Goal: Transaction & Acquisition: Purchase product/service

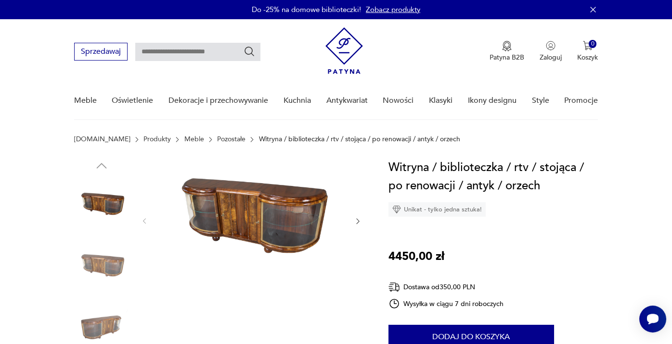
click at [256, 221] on img at bounding box center [251, 221] width 186 height 124
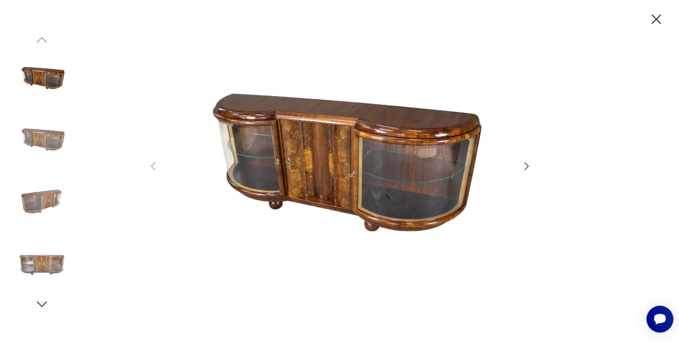
click at [526, 166] on icon "button" at bounding box center [527, 167] width 12 height 12
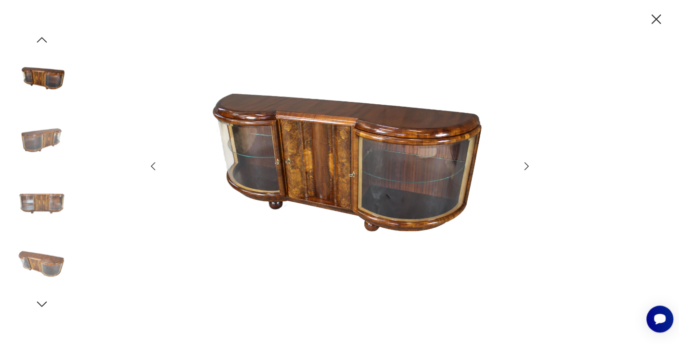
click at [526, 166] on icon "button" at bounding box center [527, 167] width 12 height 12
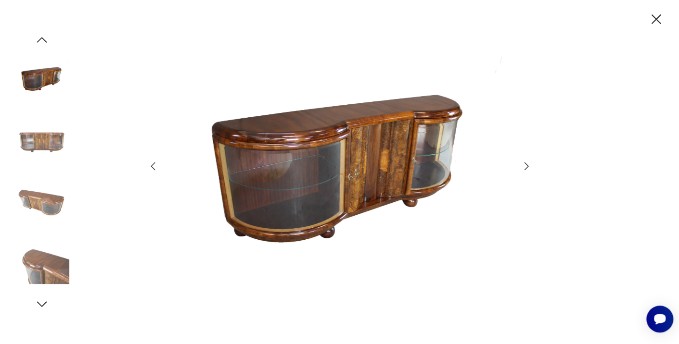
click at [526, 166] on icon "button" at bounding box center [527, 167] width 12 height 12
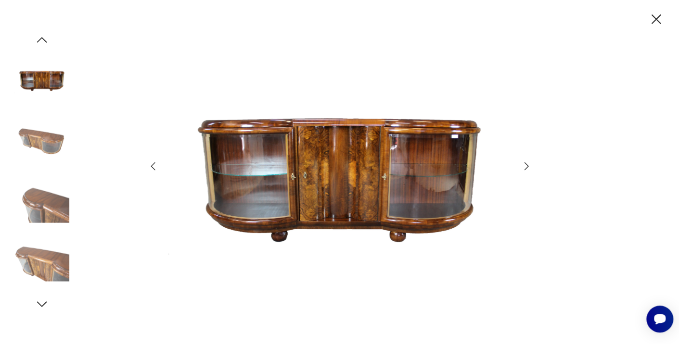
click at [526, 166] on icon "button" at bounding box center [527, 167] width 12 height 12
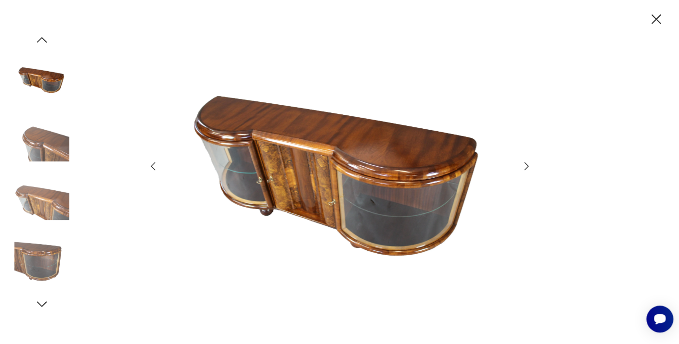
click at [526, 166] on icon "button" at bounding box center [527, 167] width 12 height 12
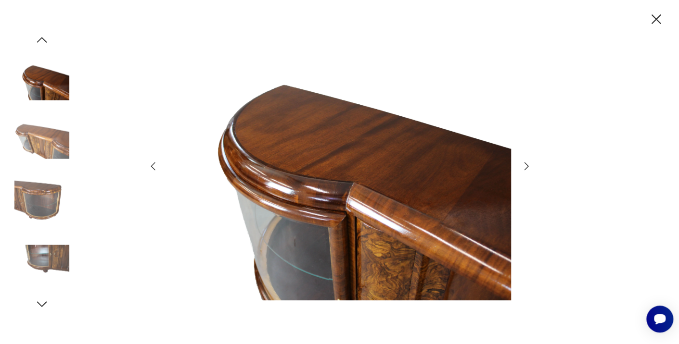
click at [526, 166] on icon "button" at bounding box center [527, 167] width 12 height 12
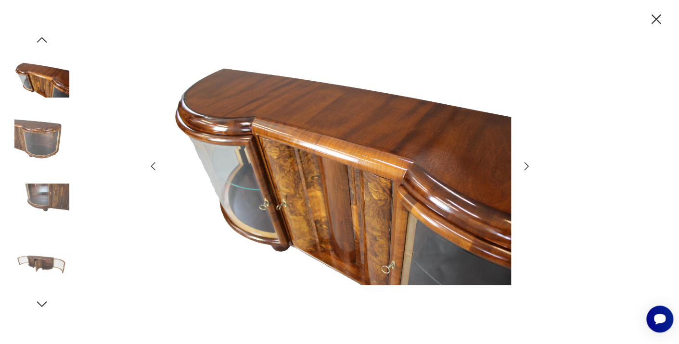
click at [526, 166] on icon "button" at bounding box center [527, 167] width 12 height 12
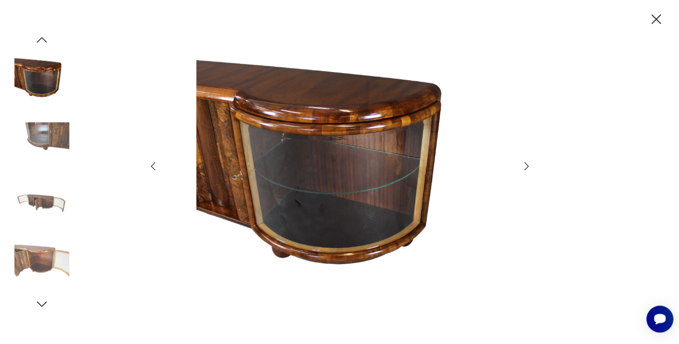
click at [526, 166] on icon "button" at bounding box center [527, 167] width 12 height 12
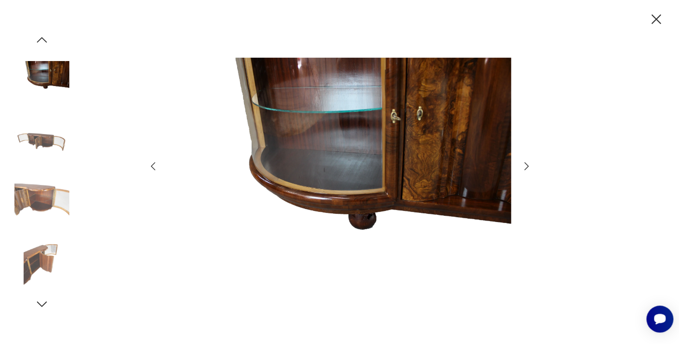
click at [526, 166] on icon "button" at bounding box center [527, 167] width 12 height 12
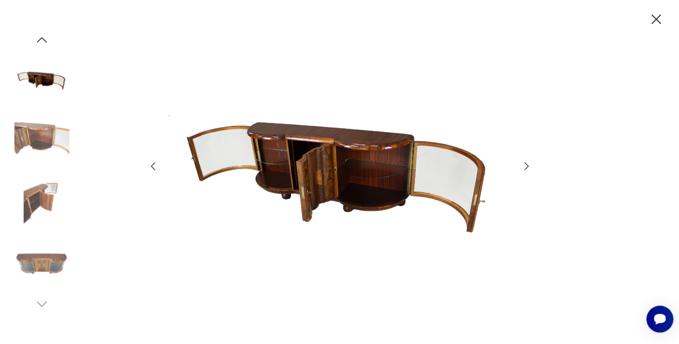
click at [526, 166] on icon "button" at bounding box center [527, 167] width 12 height 12
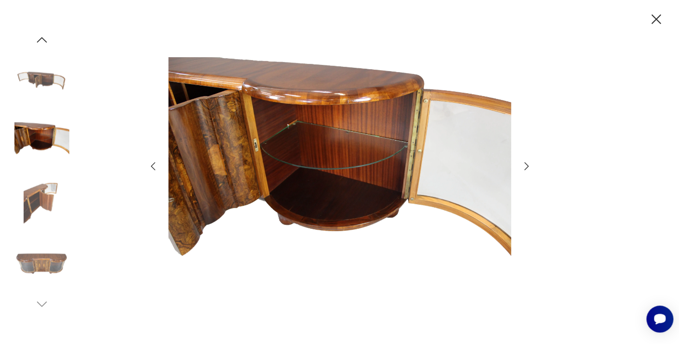
click at [526, 166] on icon "button" at bounding box center [527, 167] width 12 height 12
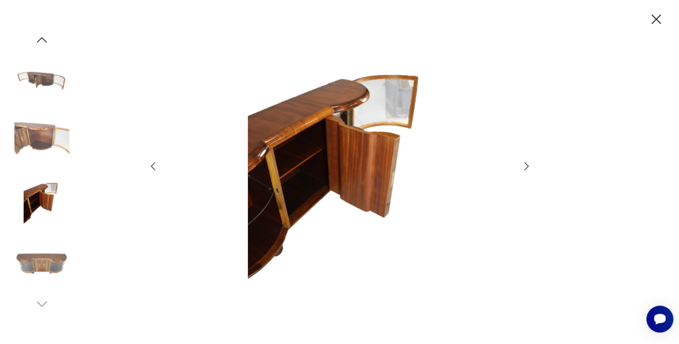
click at [526, 166] on icon "button" at bounding box center [527, 167] width 12 height 12
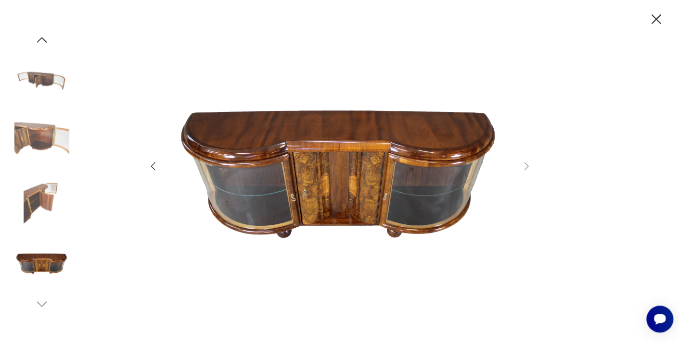
click at [653, 17] on icon "button" at bounding box center [656, 19] width 10 height 10
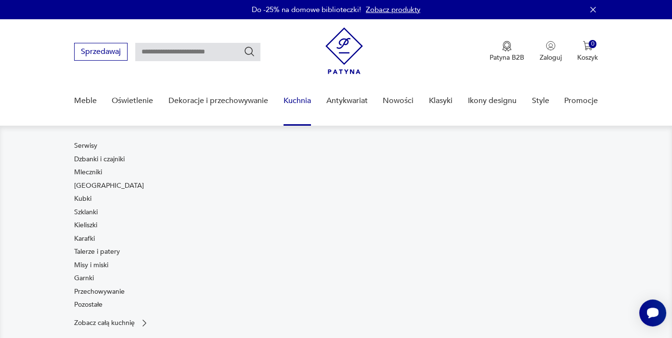
click at [275, 217] on div "Serwisy Dzbanki i czajniki Mleczniki Filiżanki Kubki Szklanki Kieliszki Karafki…" at bounding box center [202, 227] width 257 height 172
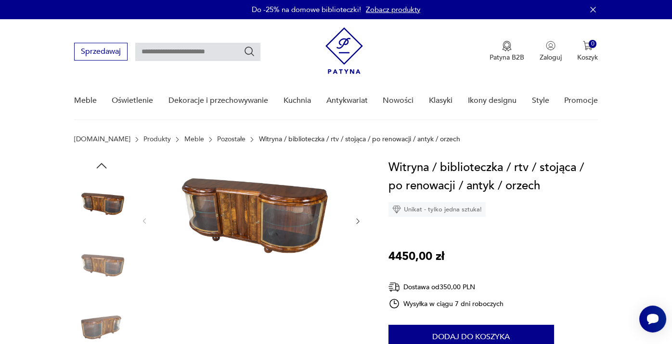
click at [267, 211] on img at bounding box center [251, 221] width 186 height 124
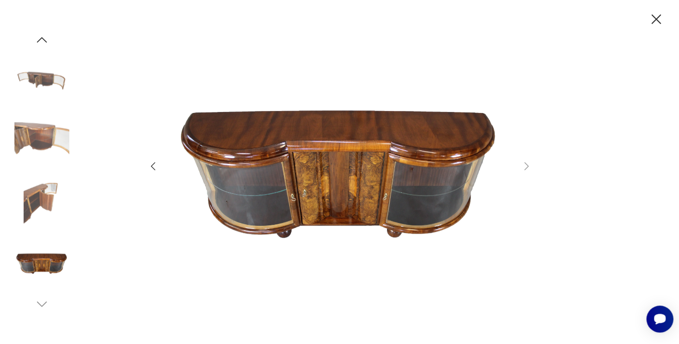
click at [153, 165] on icon "button" at bounding box center [153, 167] width 4 height 8
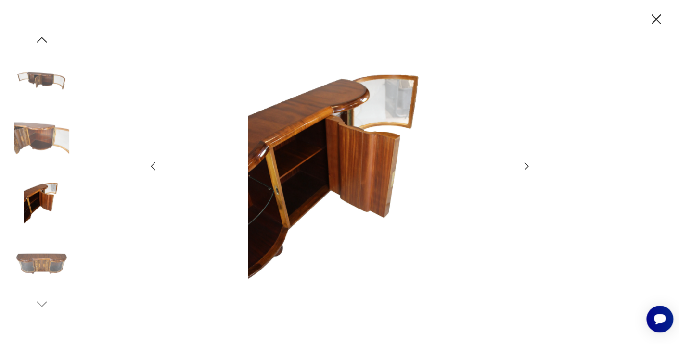
click at [153, 165] on icon "button" at bounding box center [153, 167] width 4 height 8
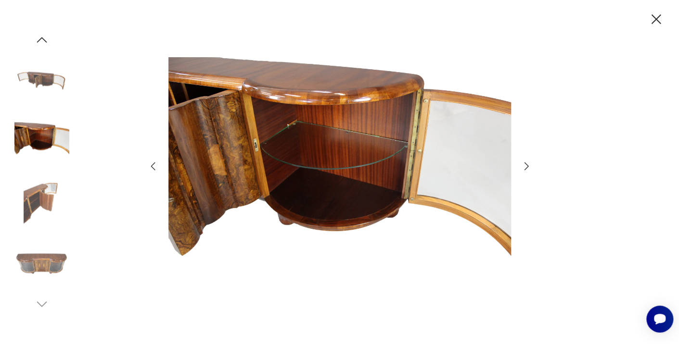
drag, startPoint x: 153, startPoint y: 165, endPoint x: 143, endPoint y: 209, distance: 45.3
click at [143, 209] on div at bounding box center [339, 172] width 679 height 344
click at [153, 165] on icon "button" at bounding box center [153, 167] width 4 height 8
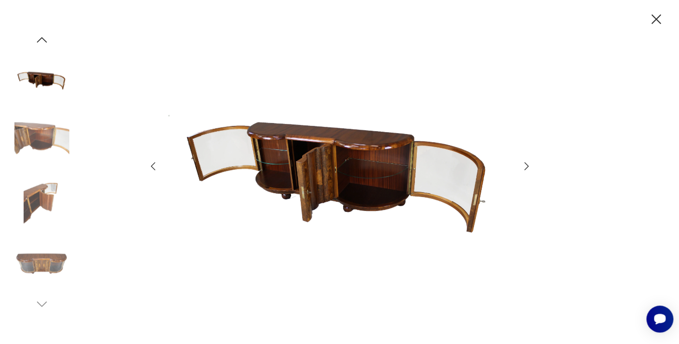
click at [153, 165] on icon "button" at bounding box center [153, 167] width 4 height 8
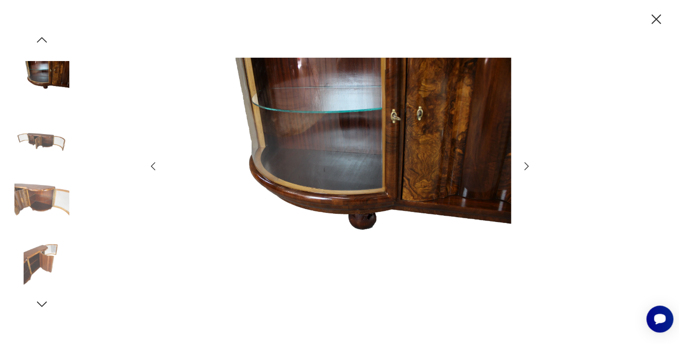
drag, startPoint x: 153, startPoint y: 165, endPoint x: 374, endPoint y: 8, distance: 271.7
click at [374, 8] on div at bounding box center [339, 172] width 679 height 344
click at [153, 165] on icon "button" at bounding box center [153, 167] width 12 height 12
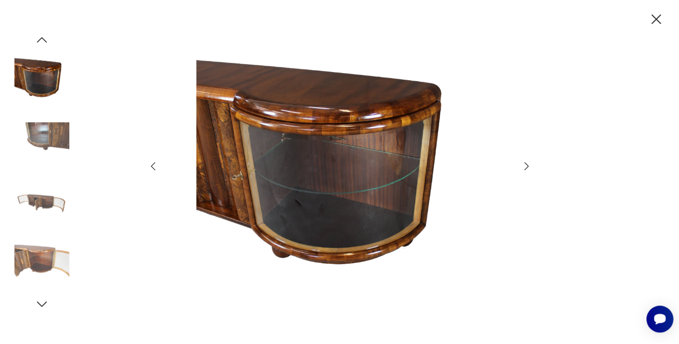
click at [151, 169] on icon "button" at bounding box center [153, 167] width 12 height 12
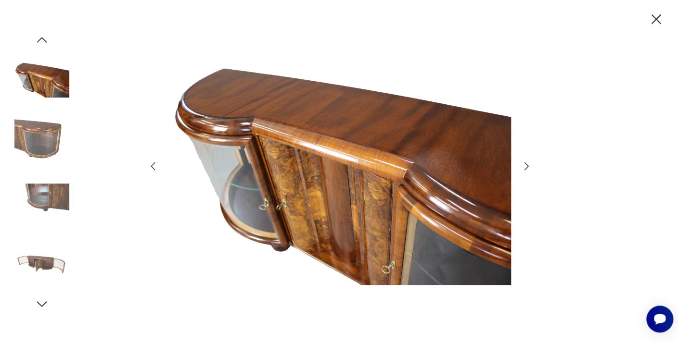
click at [151, 169] on icon "button" at bounding box center [153, 167] width 12 height 12
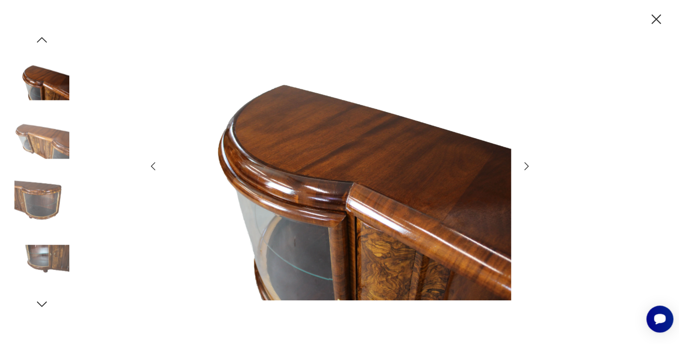
click at [151, 169] on icon "button" at bounding box center [153, 167] width 12 height 12
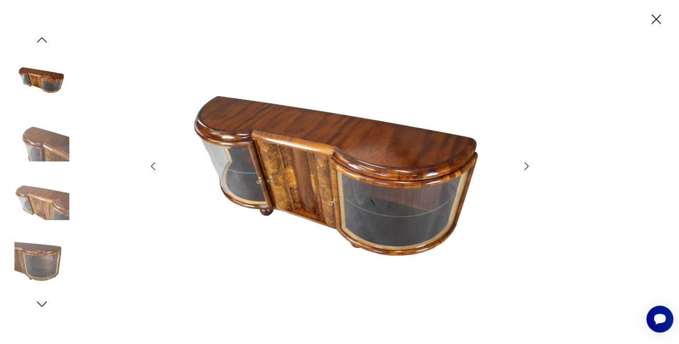
click at [650, 22] on icon "button" at bounding box center [656, 19] width 17 height 17
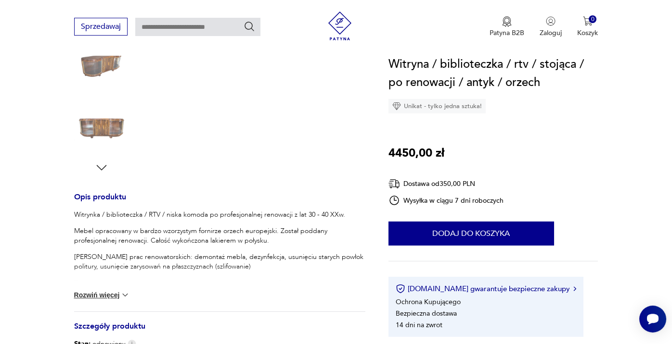
scroll to position [307, 0]
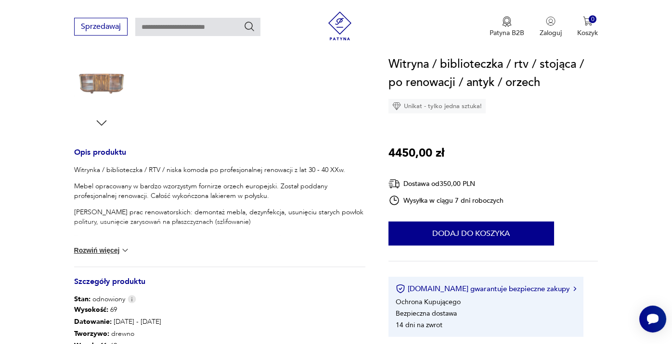
drag, startPoint x: 677, startPoint y: 341, endPoint x: 476, endPoint y: 331, distance: 201.4
click at [476, 331] on div "[DOMAIN_NAME] gwarantuje bezpieczne zakupy Ochrona Kupującego Bezpieczna dostaw…" at bounding box center [485, 307] width 195 height 60
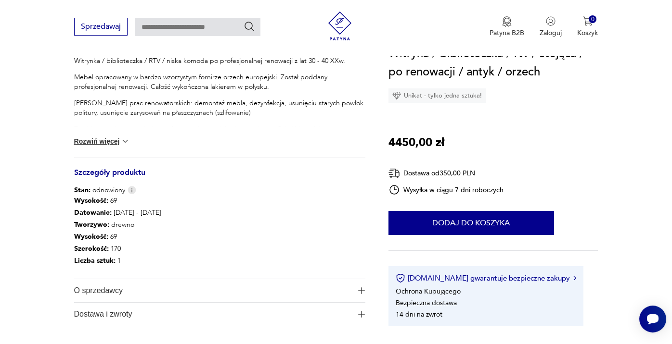
scroll to position [442, 0]
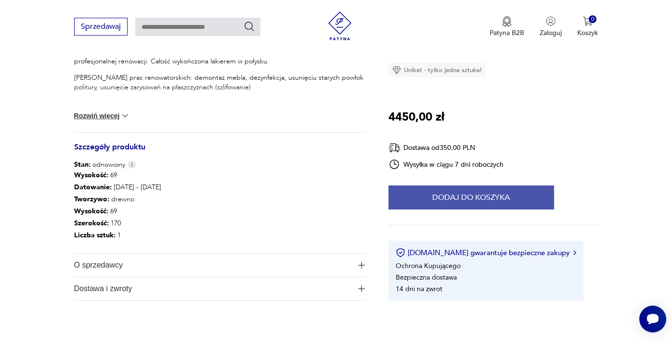
click at [479, 201] on button "Dodaj do koszyka" at bounding box center [471, 198] width 166 height 24
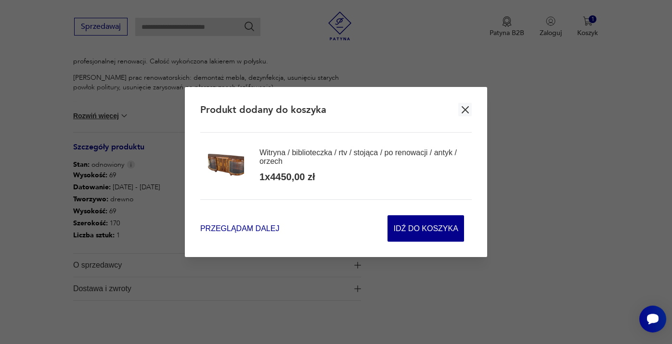
click at [250, 229] on span "Przeglądam dalej" at bounding box center [239, 228] width 79 height 11
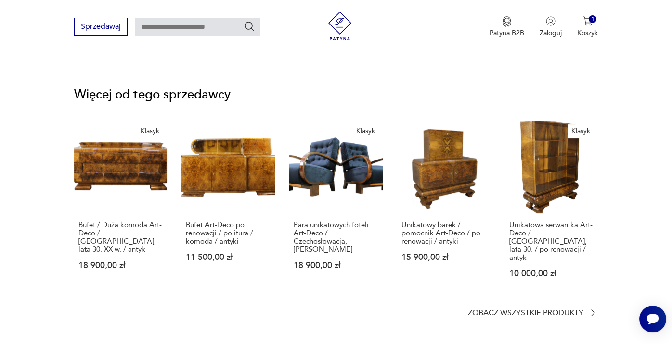
scroll to position [1206, 0]
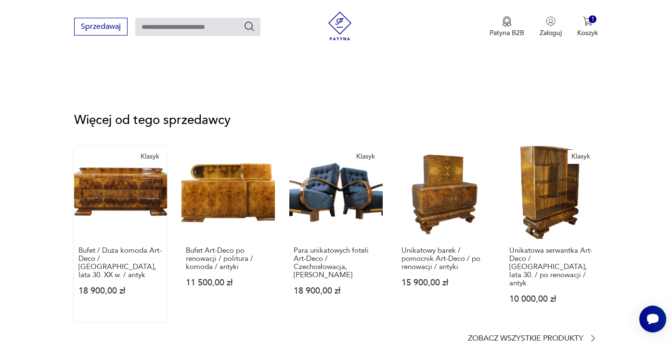
click at [119, 195] on link "Klasyk Bufet / Duża komoda Art-Deco / [GEOGRAPHIC_DATA], lata 30. XX w. / antyk…" at bounding box center [120, 234] width 93 height 177
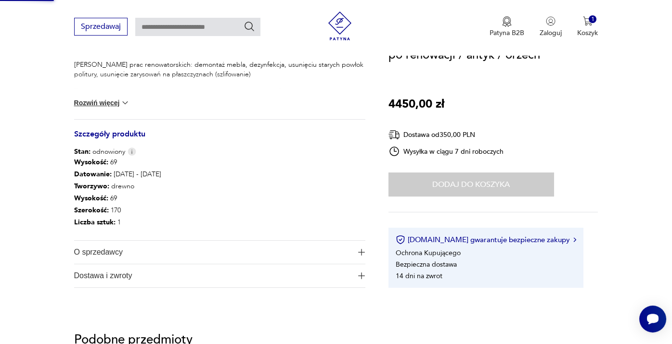
scroll to position [0, 0]
